Goal: Feedback & Contribution: Leave review/rating

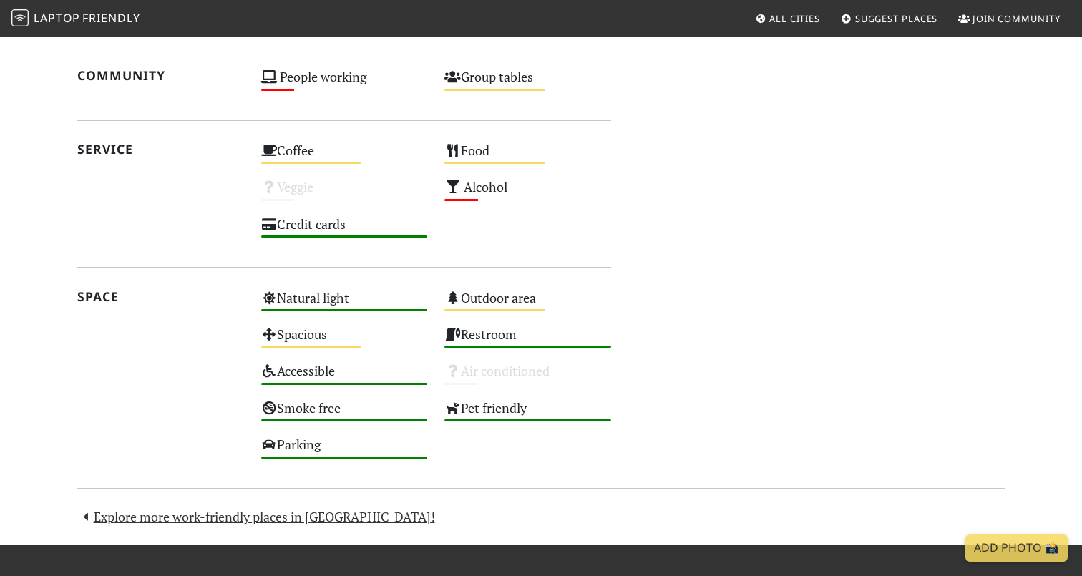
scroll to position [684, 0]
click at [310, 442] on div "Parking High" at bounding box center [345, 450] width 184 height 37
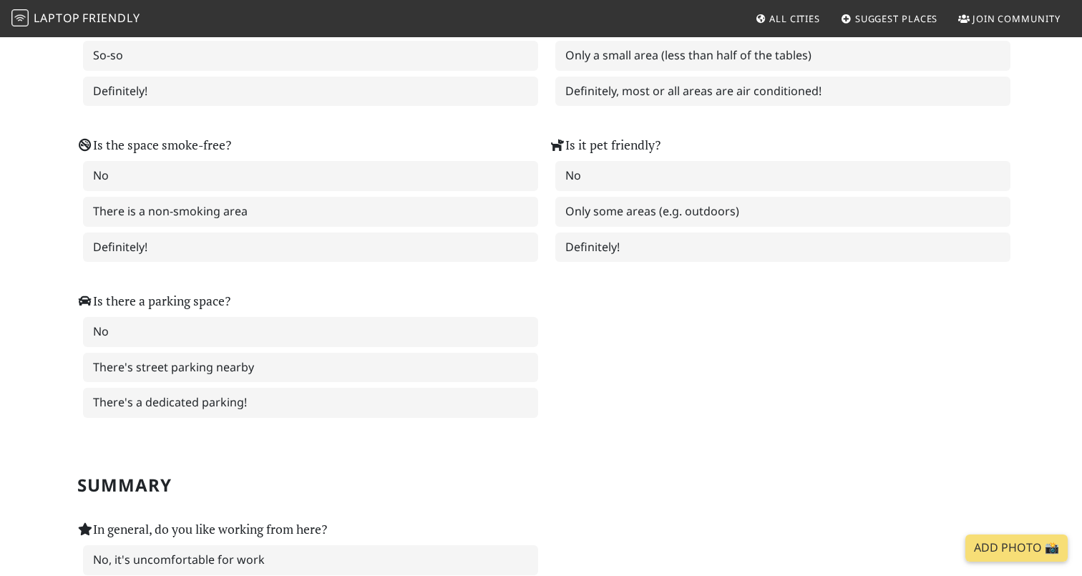
scroll to position [1863, 0]
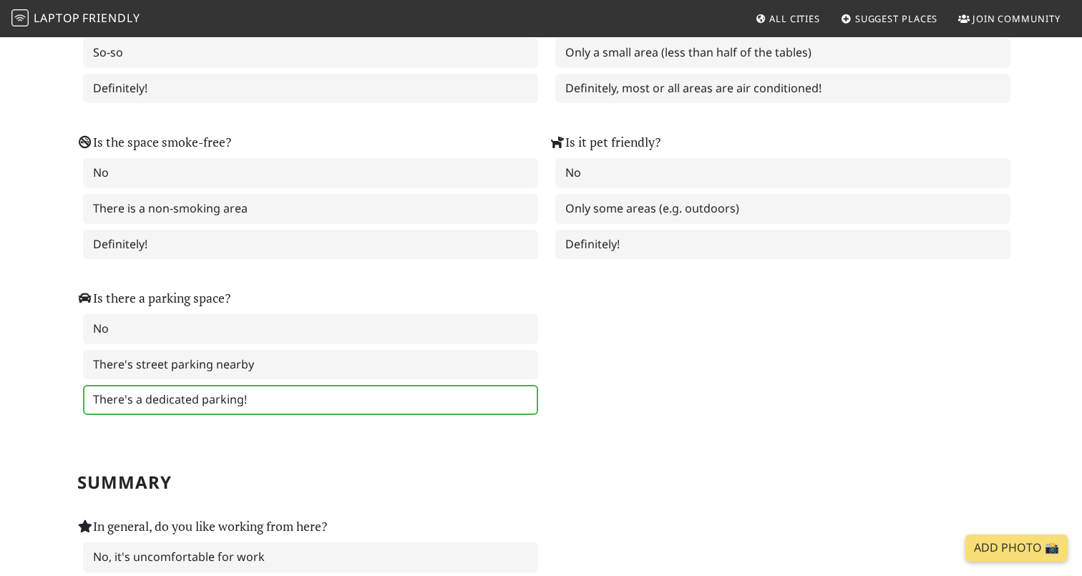
click at [283, 399] on label "There's a dedicated parking!" at bounding box center [310, 400] width 455 height 30
click at [167, 401] on label "There's a dedicated parking!" at bounding box center [310, 400] width 455 height 30
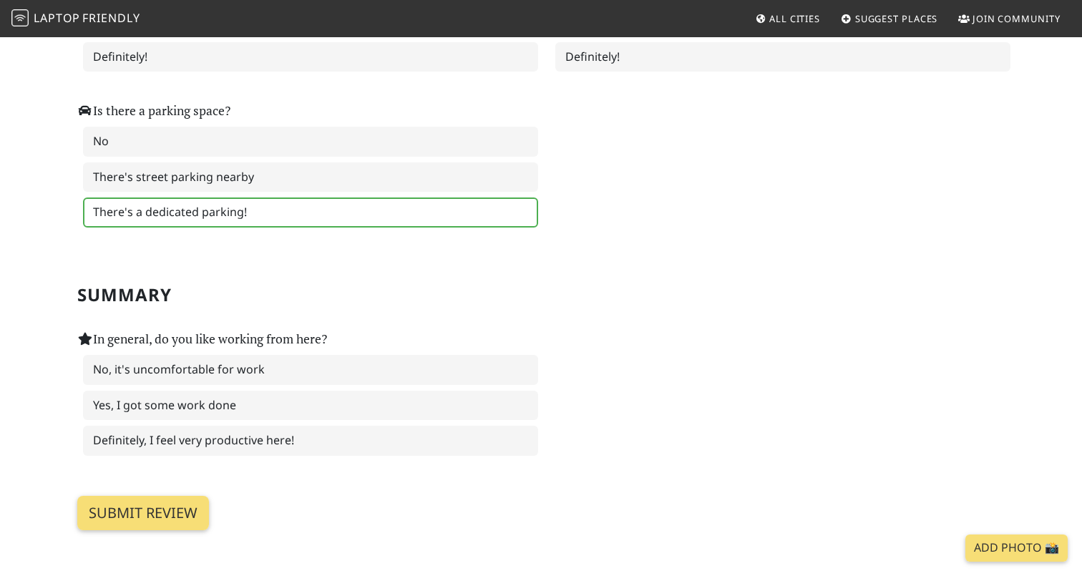
scroll to position [2054, 0]
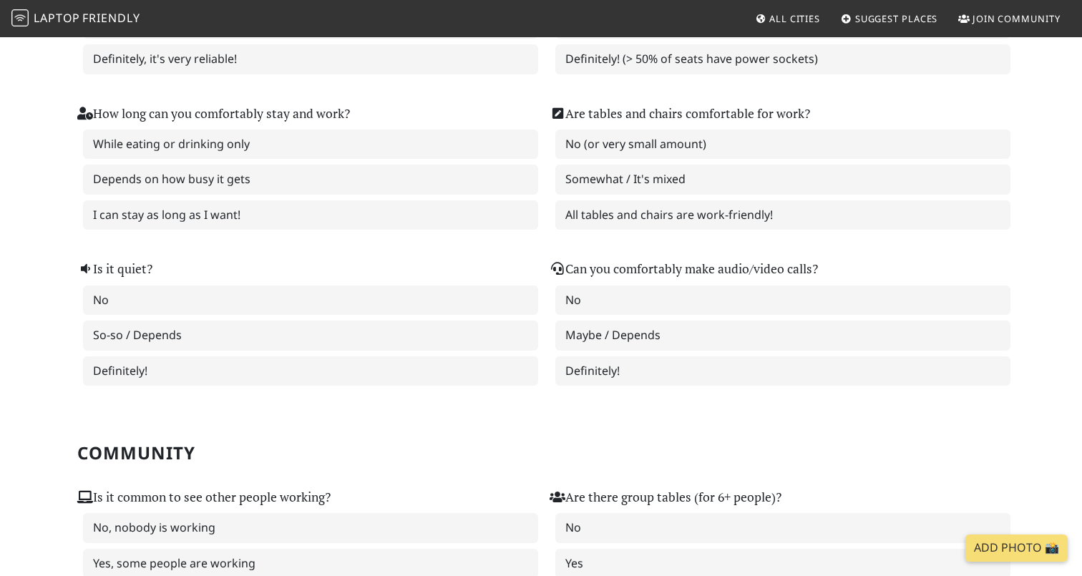
scroll to position [0, 0]
